Goal: Task Accomplishment & Management: Manage account settings

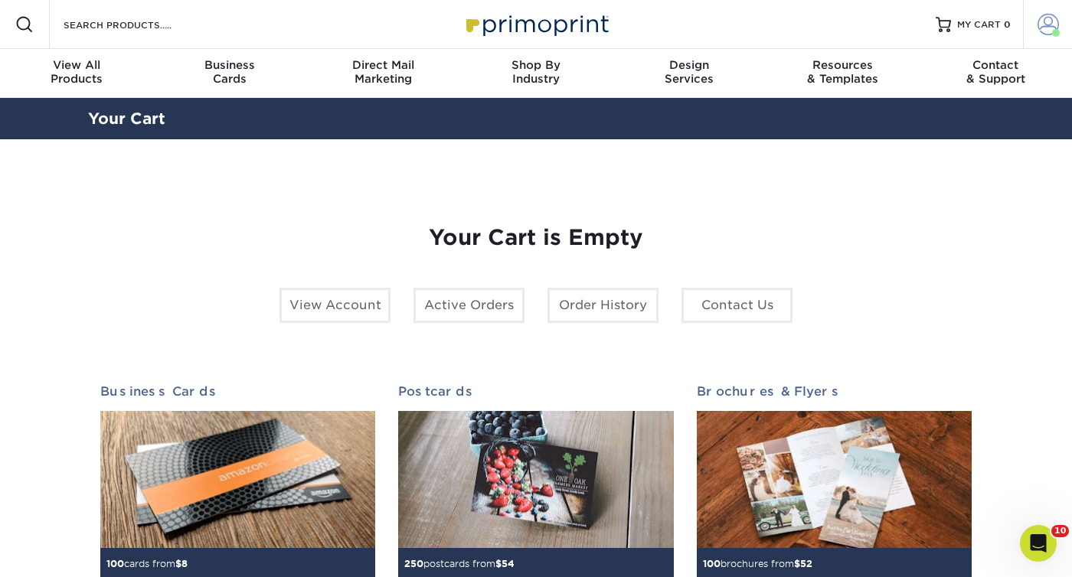
click at [1042, 26] on span at bounding box center [1048, 24] width 21 height 21
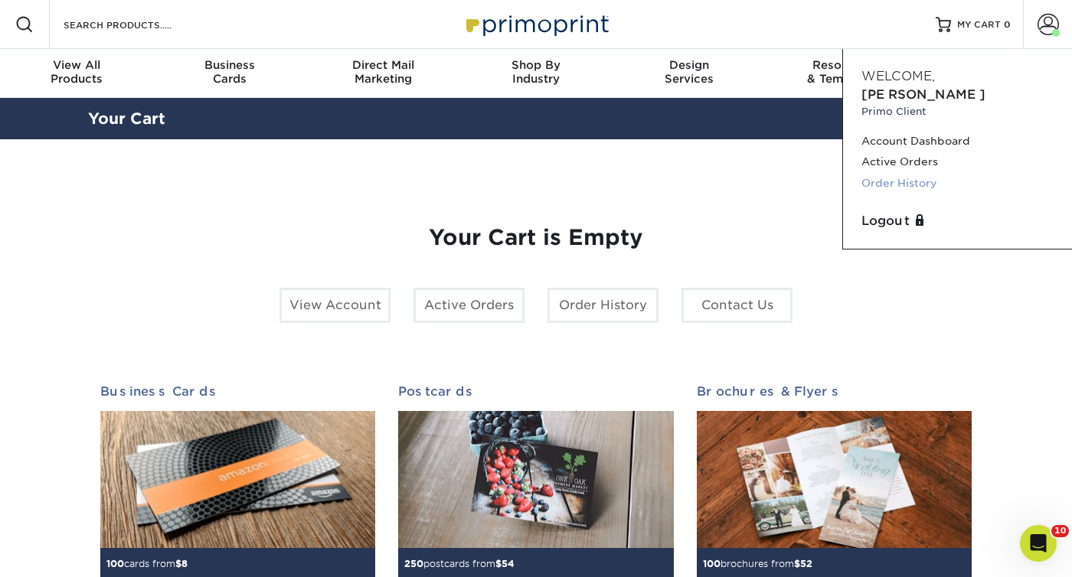
click at [917, 173] on link "Order History" at bounding box center [958, 183] width 192 height 21
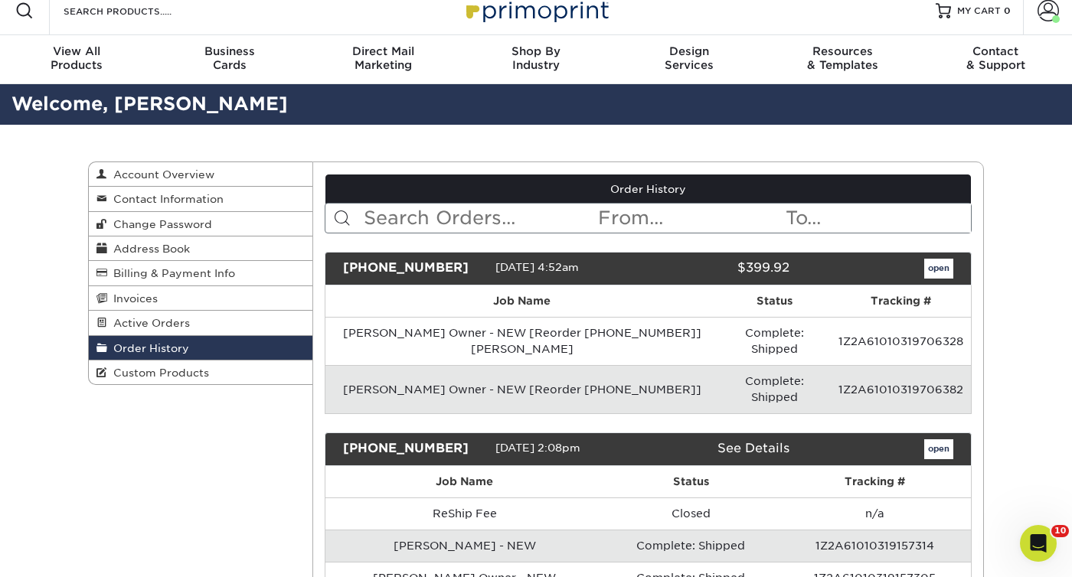
scroll to position [11, 0]
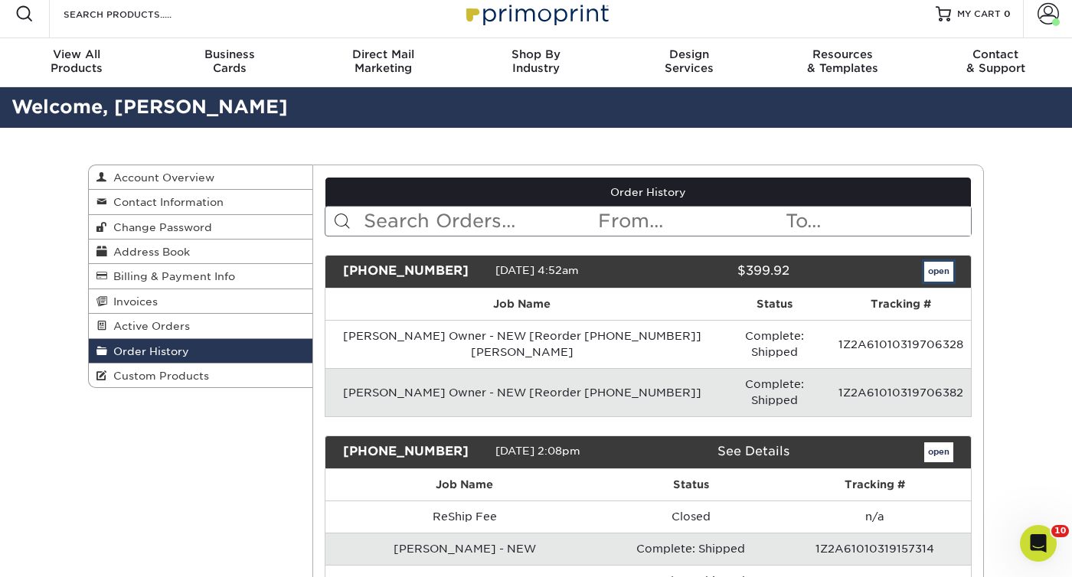
click at [937, 270] on link "open" at bounding box center [938, 272] width 29 height 20
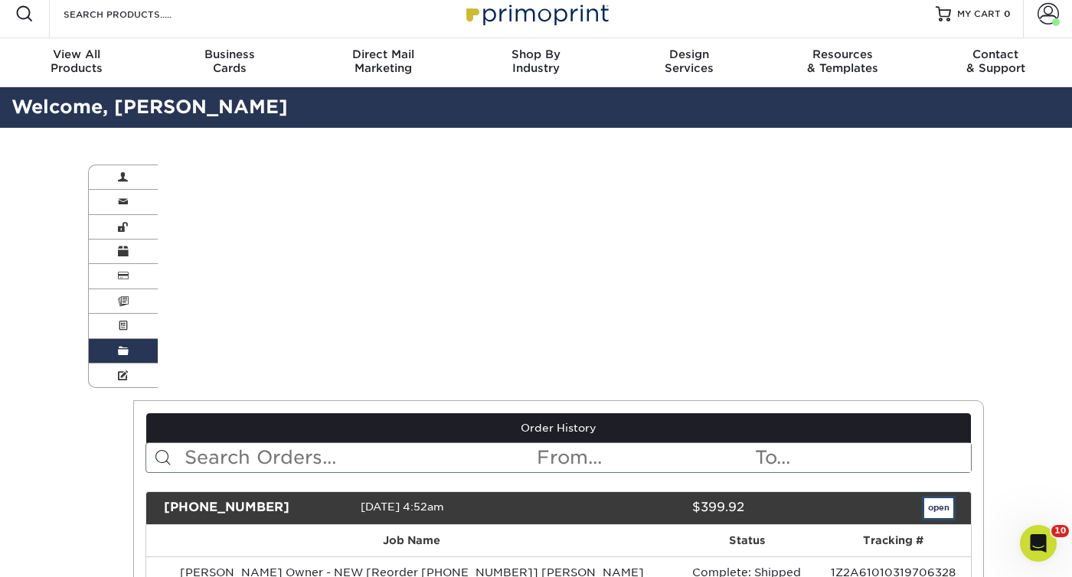
scroll to position [0, 0]
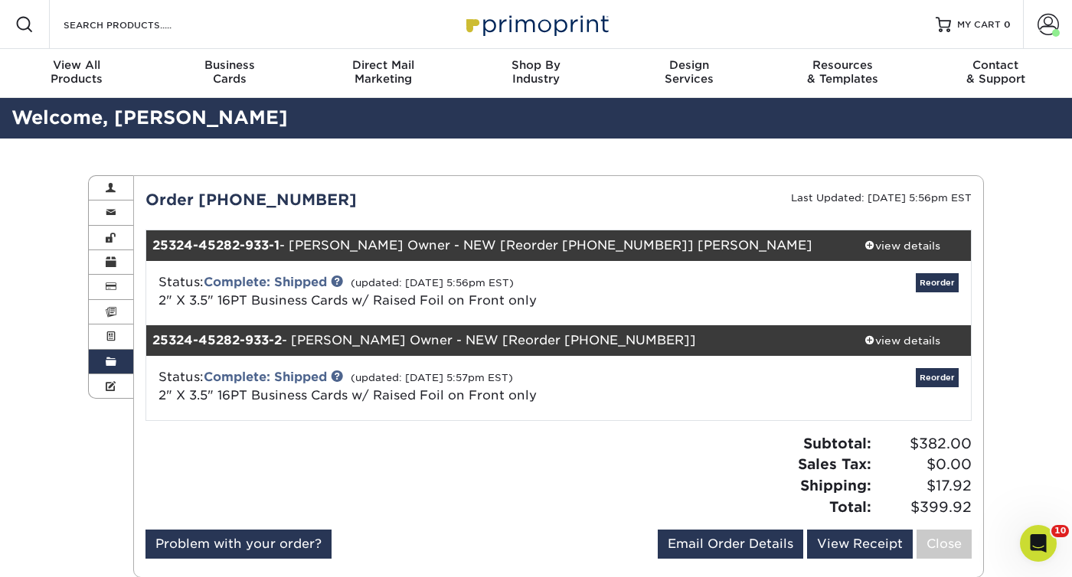
click at [579, 454] on div "Subtotal: $382.00 Sales Tax: $0.00 Shipping: $17.92 Total: $399.92" at bounding box center [770, 475] width 425 height 84
click at [903, 240] on div "view details" at bounding box center [902, 245] width 138 height 15
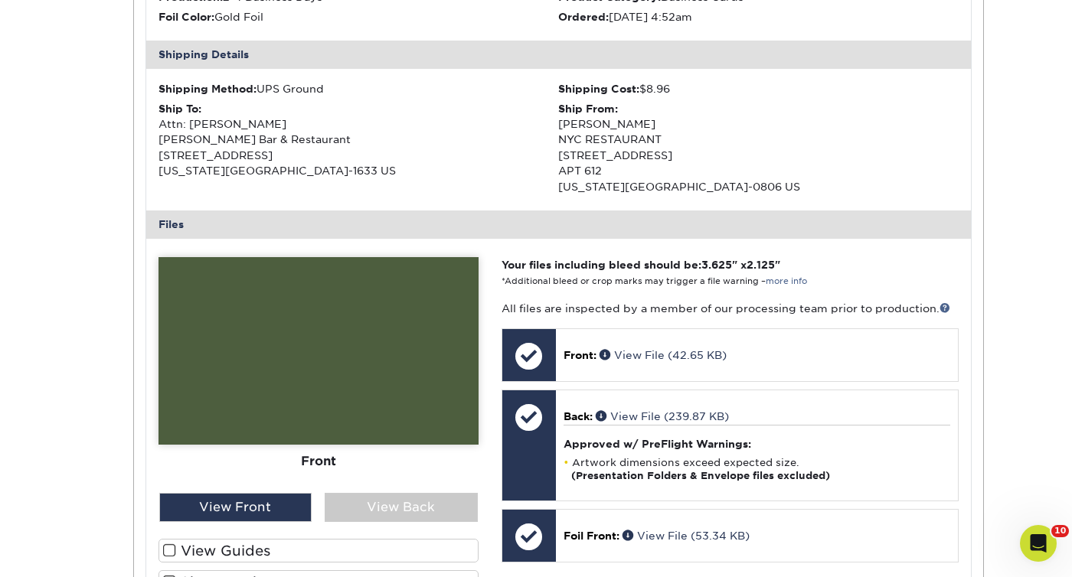
scroll to position [433, 0]
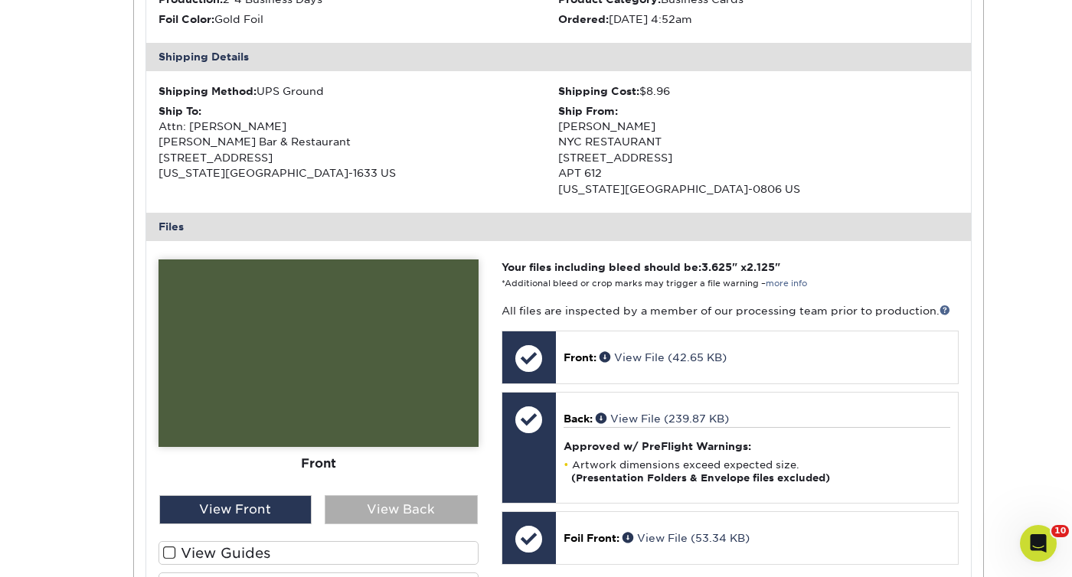
click at [424, 511] on div "View Back" at bounding box center [401, 510] width 153 height 29
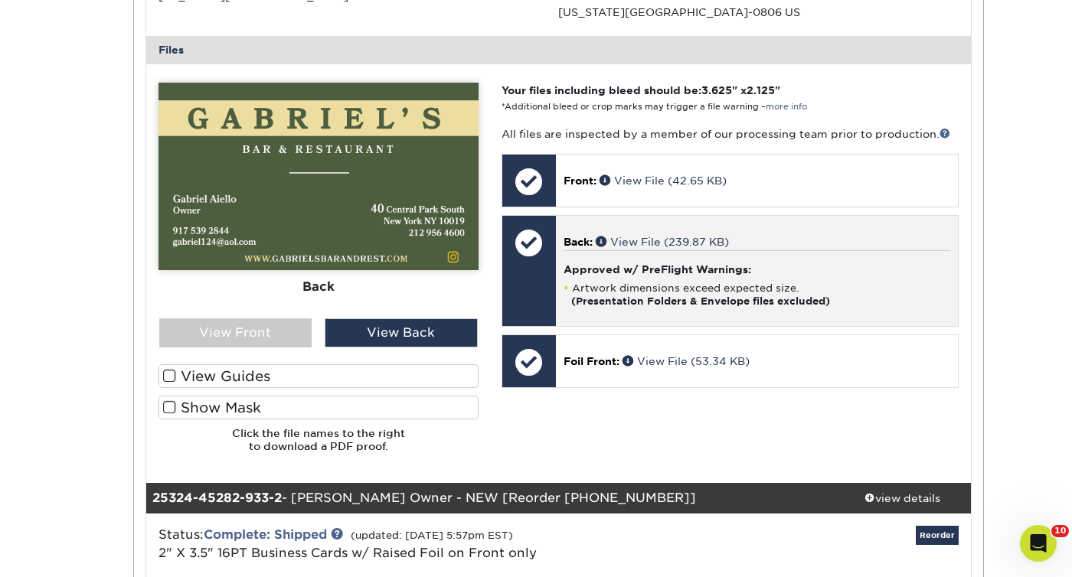
scroll to position [613, 0]
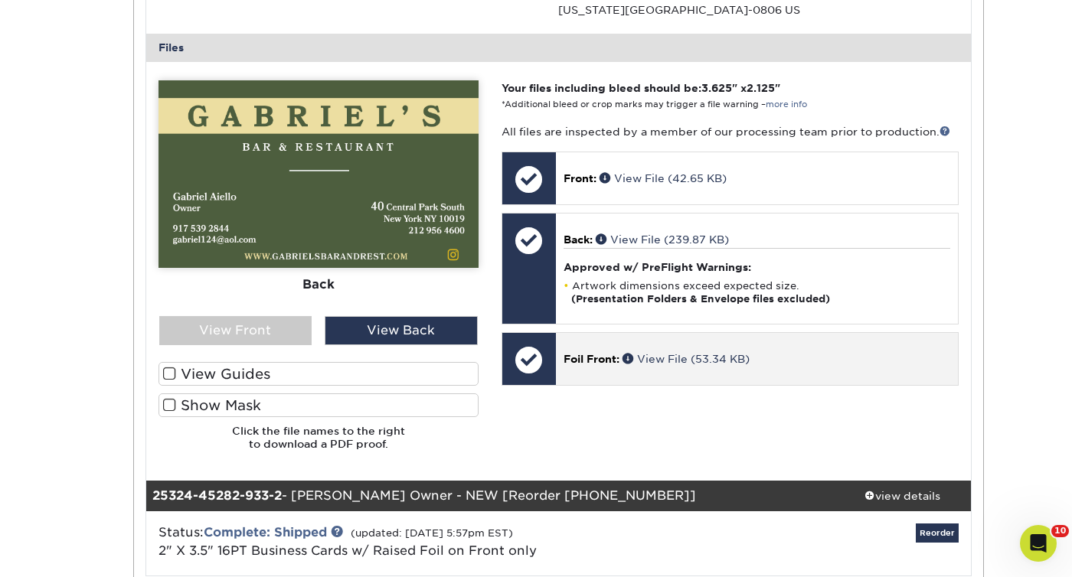
click at [587, 350] on div "Foil Front: View File (53.34 KB)" at bounding box center [757, 359] width 402 height 52
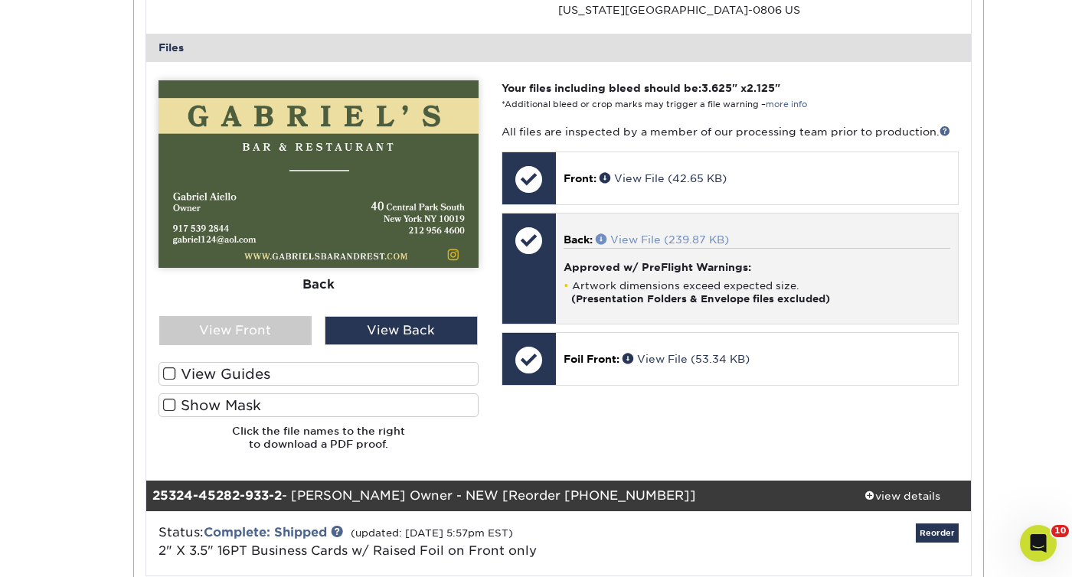
click at [643, 237] on link "View File (239.87 KB)" at bounding box center [662, 240] width 133 height 12
click at [528, 246] on div at bounding box center [529, 241] width 54 height 54
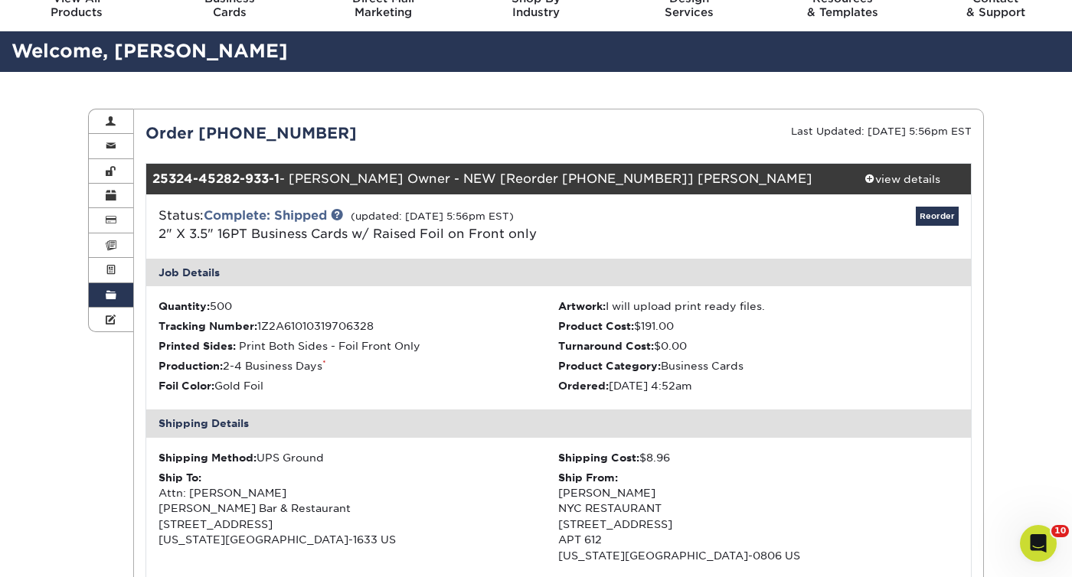
scroll to position [65, 0]
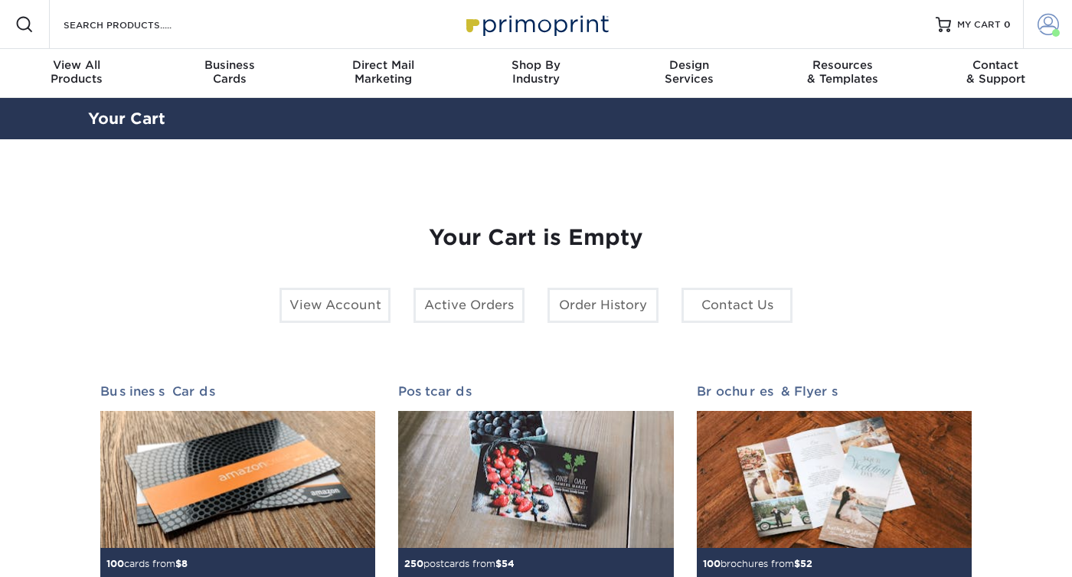
click at [1058, 22] on link "Account" at bounding box center [1047, 24] width 49 height 49
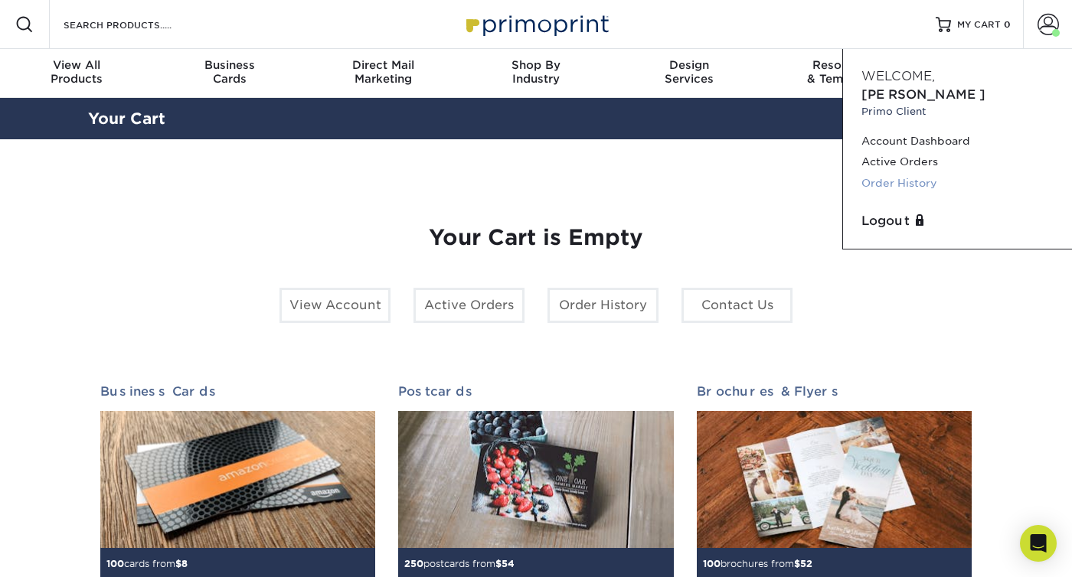
click at [918, 173] on link "Order History" at bounding box center [958, 183] width 192 height 21
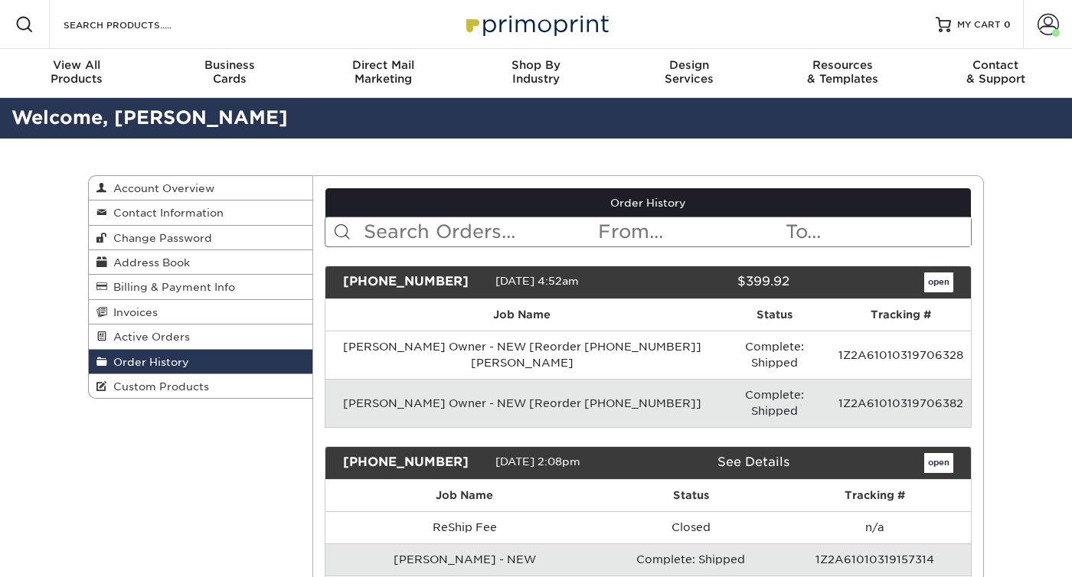
click at [402, 230] on input "text" at bounding box center [479, 232] width 235 height 29
type input "Gabriel"
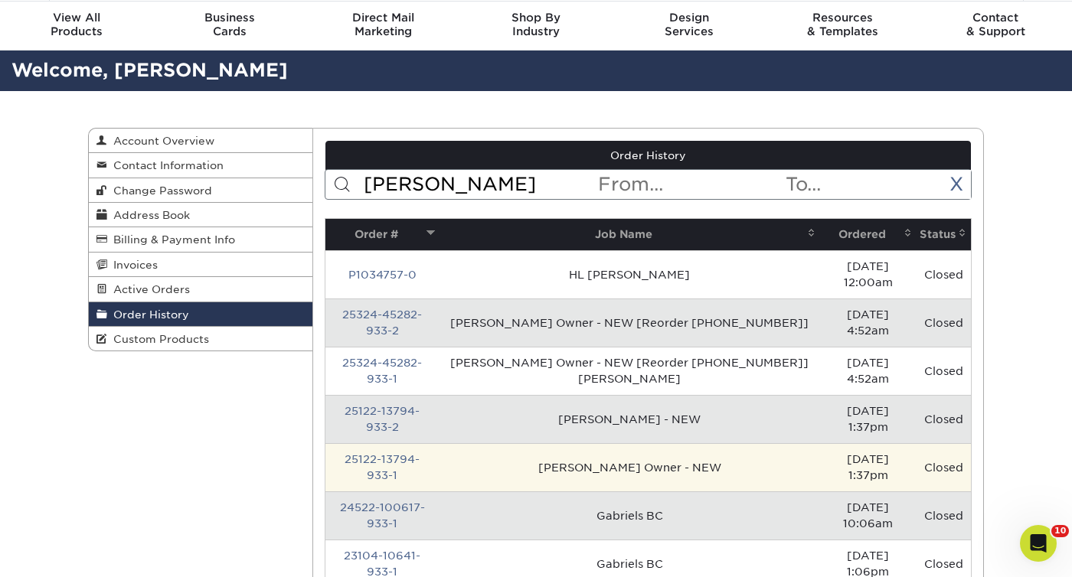
scroll to position [51, 0]
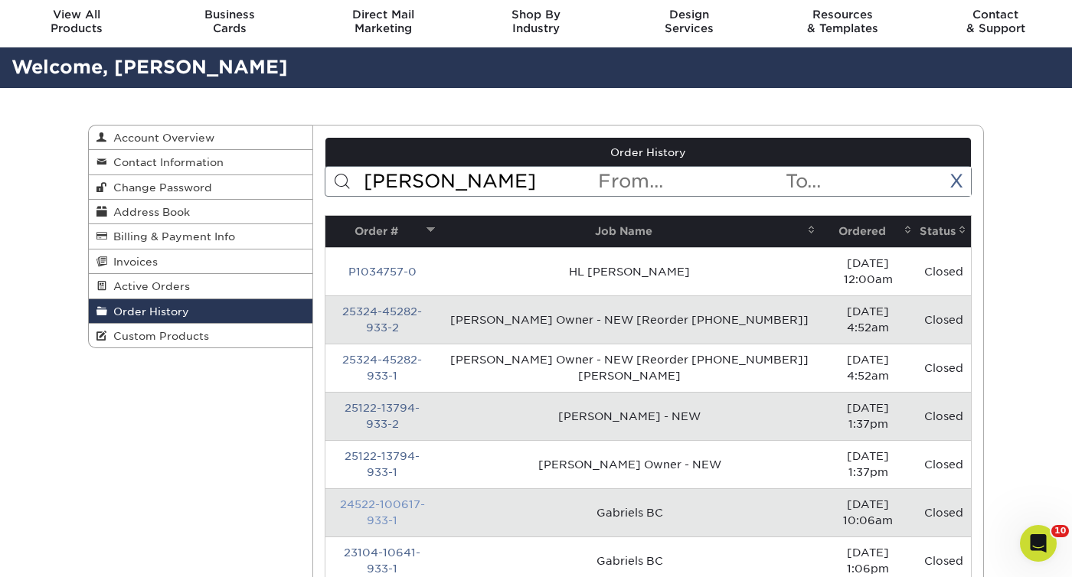
click at [405, 499] on link "24522-100617-933-1" at bounding box center [382, 513] width 85 height 28
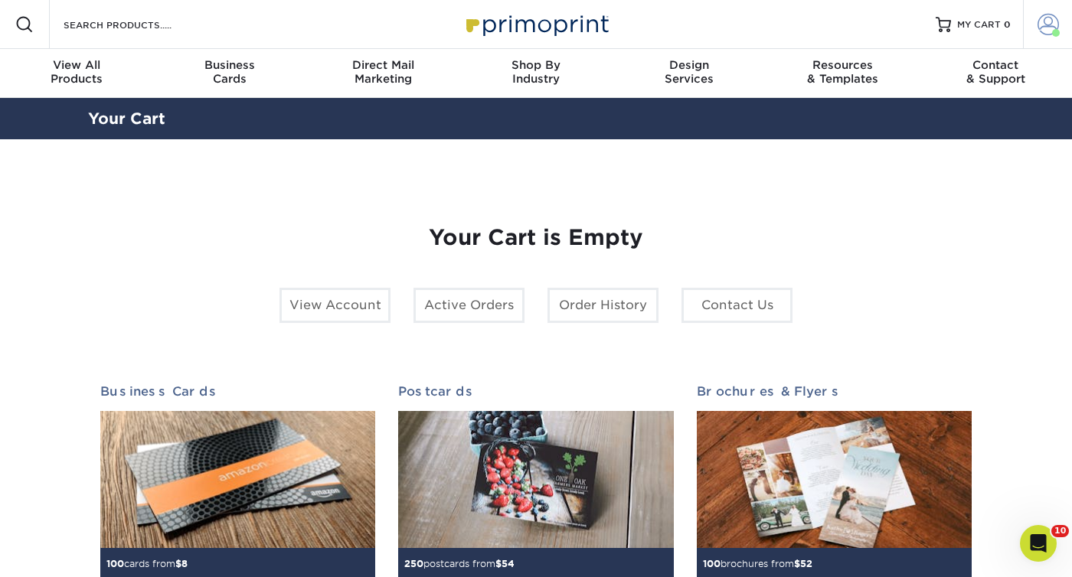
click at [1055, 25] on span at bounding box center [1048, 24] width 21 height 21
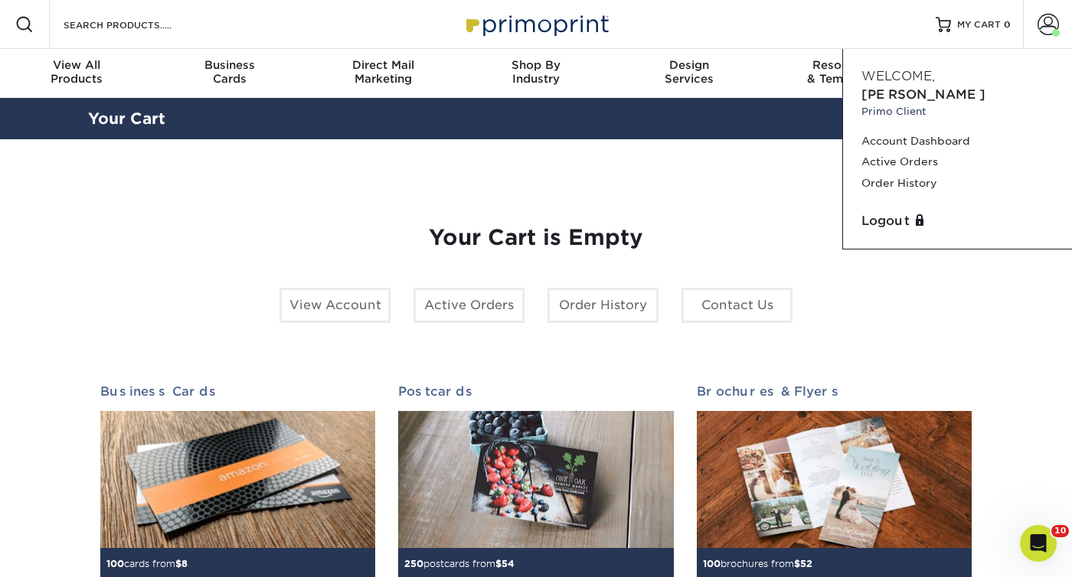
click at [743, 258] on div "Your Cart is Empty View Account Active Orders Order History Contact Us Business…" at bounding box center [536, 484] width 872 height 593
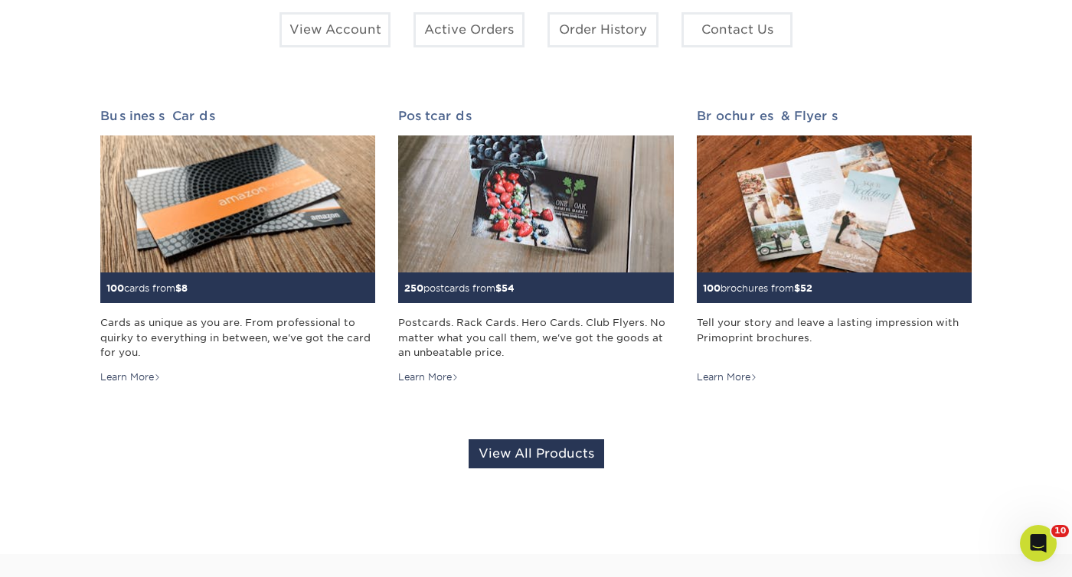
scroll to position [279, 0]
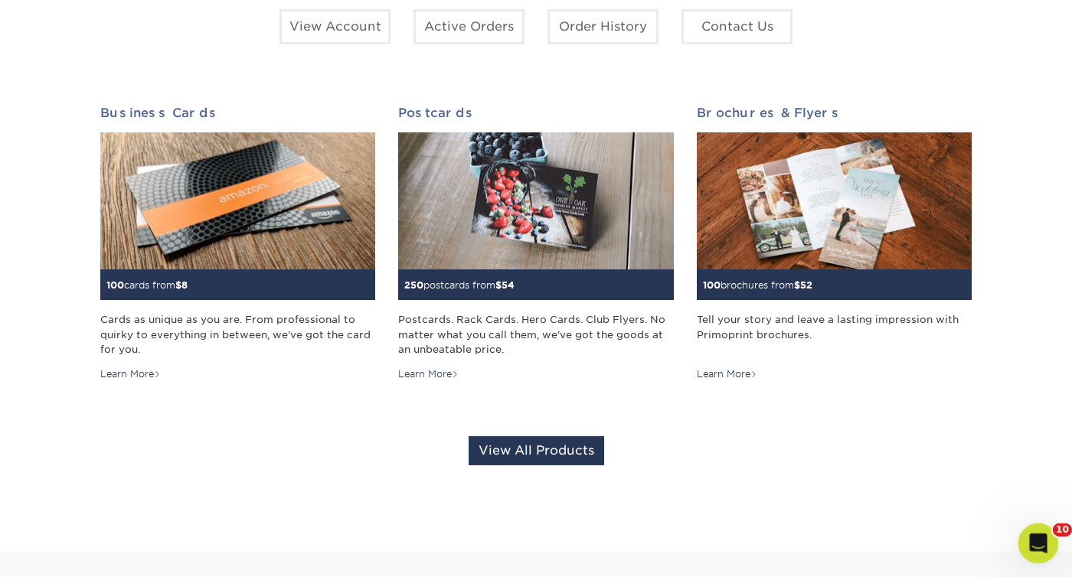
click at [1042, 542] on icon "Open Intercom Messenger" at bounding box center [1036, 541] width 25 height 25
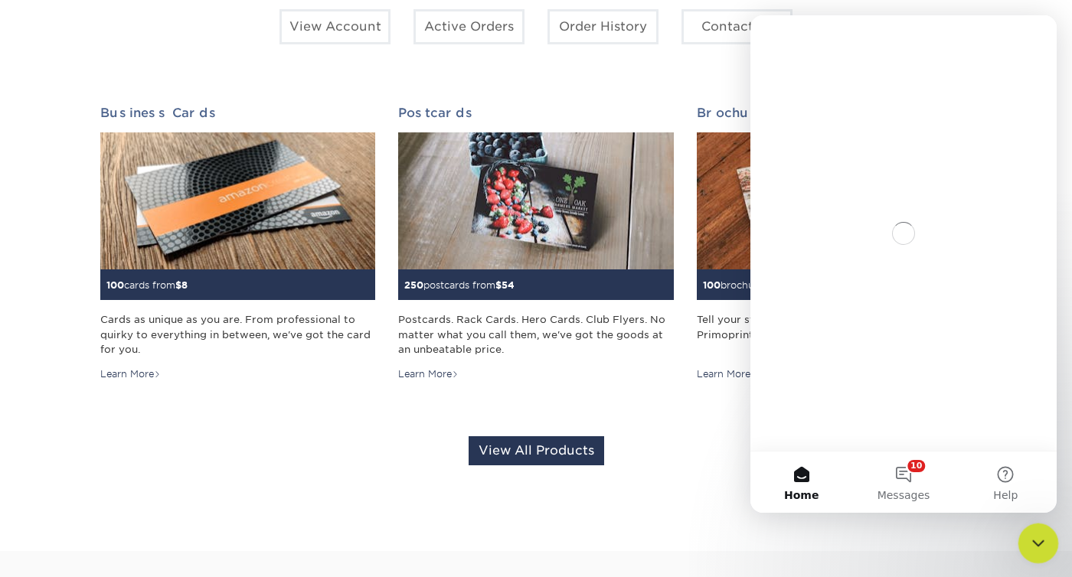
scroll to position [0, 0]
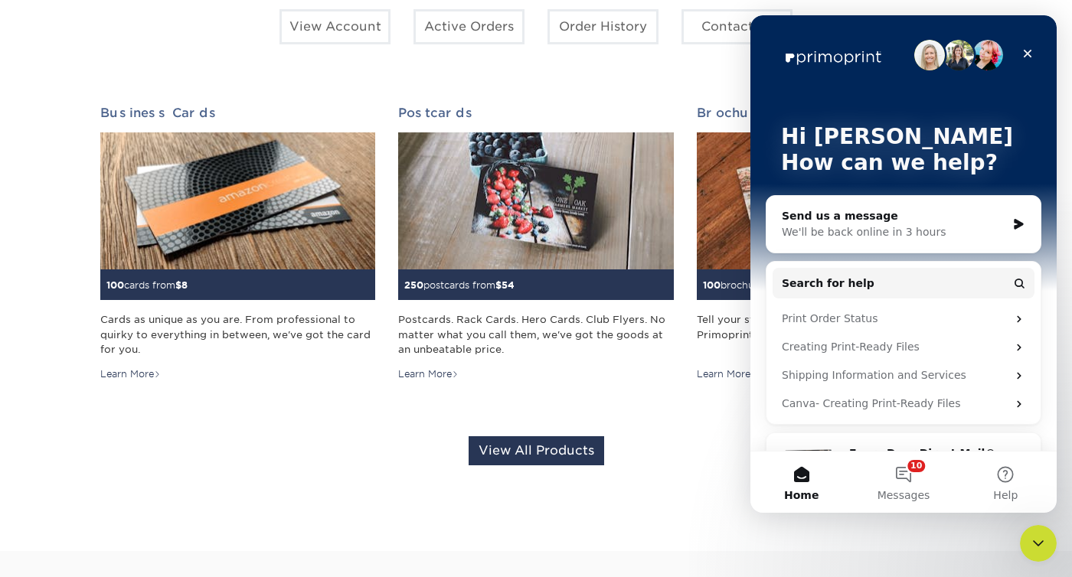
click at [693, 414] on div "Brochures & Flyers 100 brochures from $ 52 Tell your story and leave a lasting …" at bounding box center [834, 255] width 298 height 325
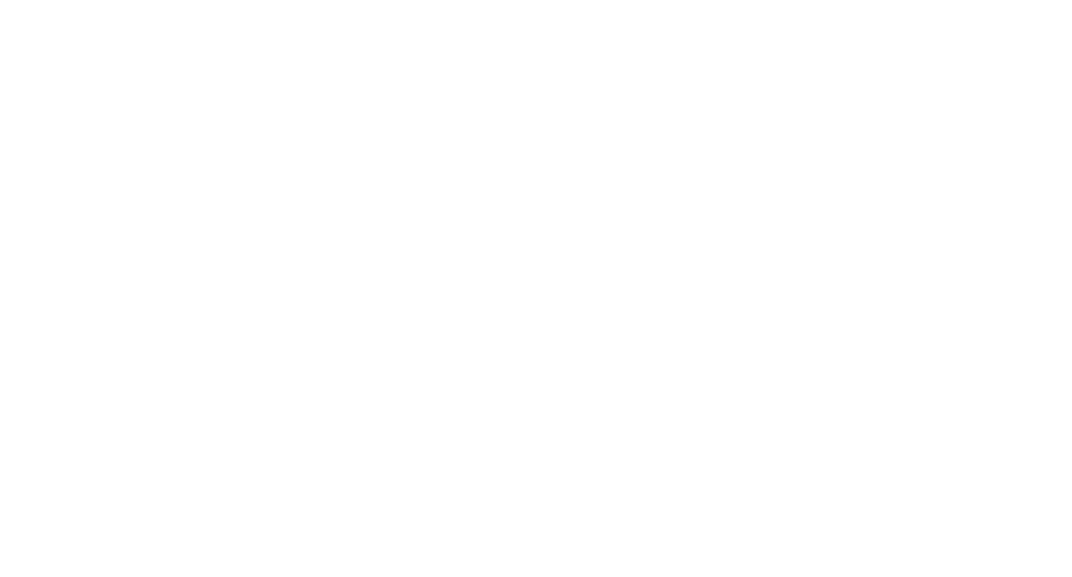
click at [1028, 54] on link "Contact & Support" at bounding box center [995, 73] width 153 height 49
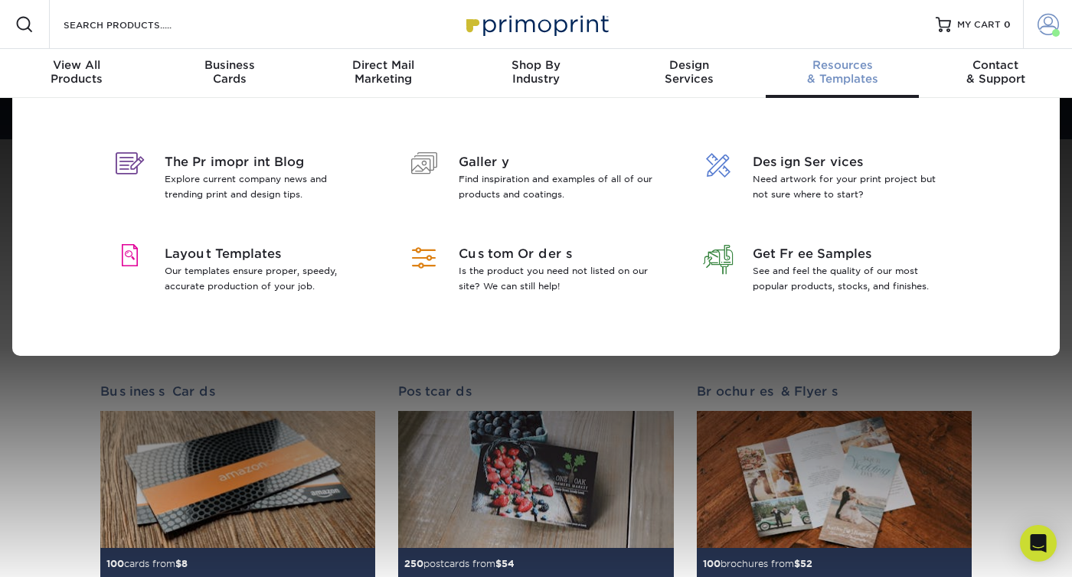
click at [1045, 28] on span at bounding box center [1048, 24] width 21 height 21
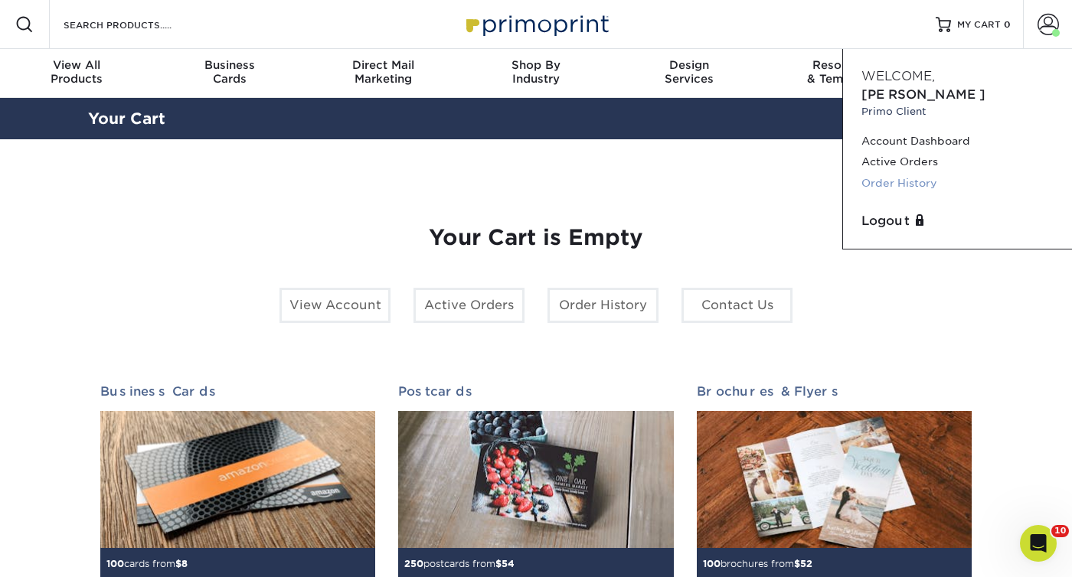
click at [916, 173] on link "Order History" at bounding box center [958, 183] width 192 height 21
